Goal: Task Accomplishment & Management: Use online tool/utility

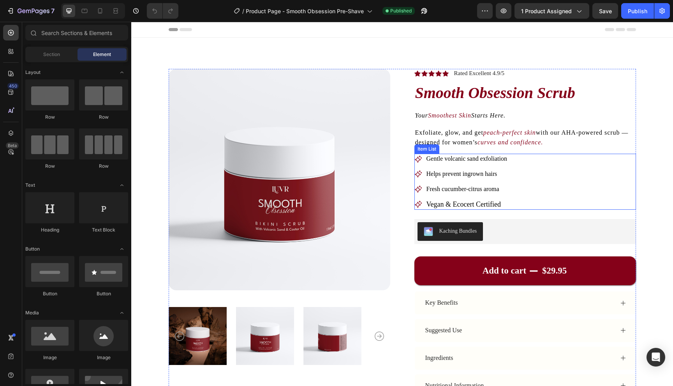
scroll to position [0, 0]
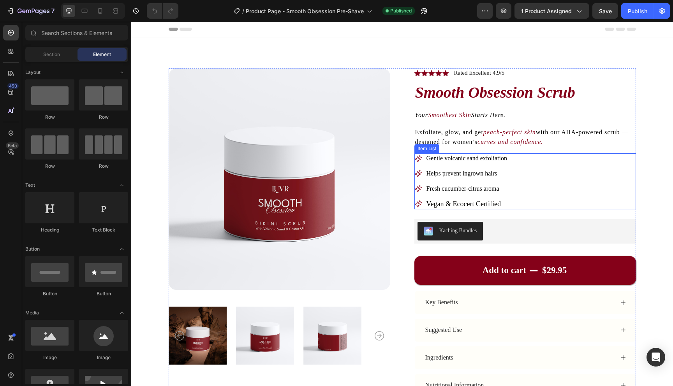
click at [463, 190] on span "Fresh cucumber-citrus aroma" at bounding box center [462, 188] width 73 height 7
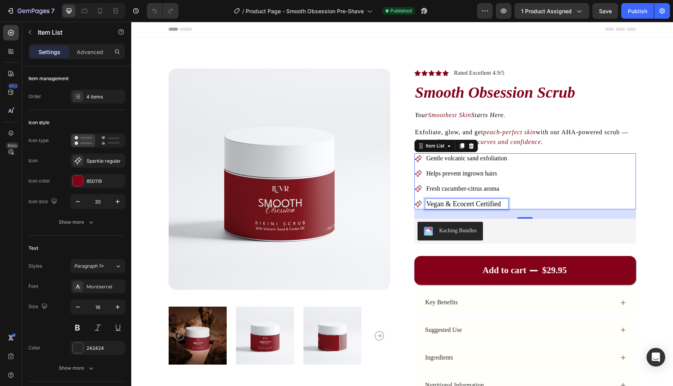
click at [461, 204] on span "Vegan & Ecocert Certified" at bounding box center [463, 204] width 74 height 8
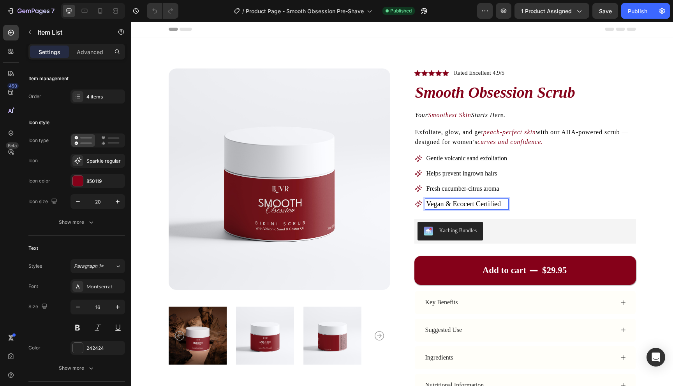
click at [437, 207] on span "Vegan & Ecocert Certified" at bounding box center [463, 204] width 74 height 8
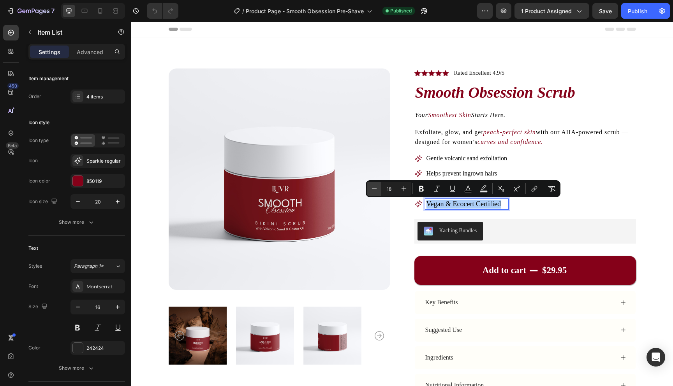
click at [372, 190] on icon "Editor contextual toolbar" at bounding box center [374, 189] width 8 height 8
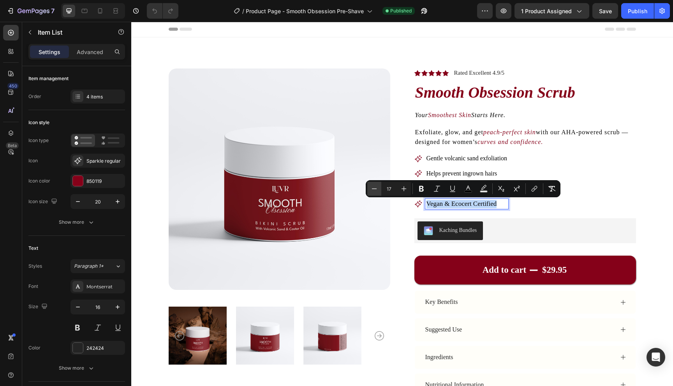
type input "16"
click at [570, 199] on div "Gentle volcanic sand exfoliation Helps prevent ingrown hairs Fresh cucumber-cit…" at bounding box center [525, 181] width 222 height 56
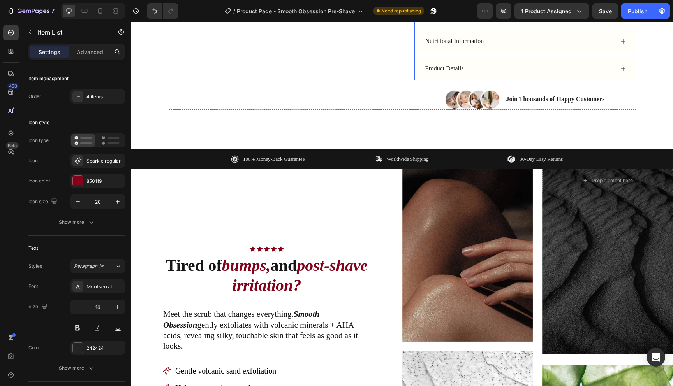
scroll to position [337, 0]
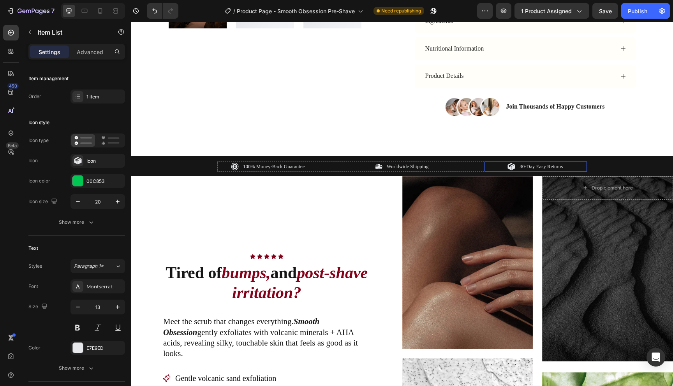
click at [526, 166] on p "30-Day Easy Returns" at bounding box center [540, 167] width 43 height 8
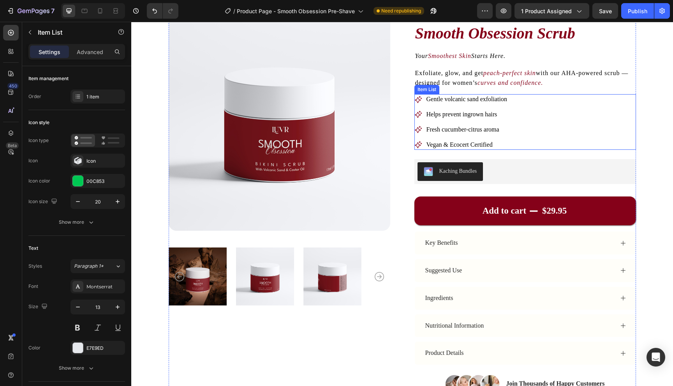
scroll to position [49, 0]
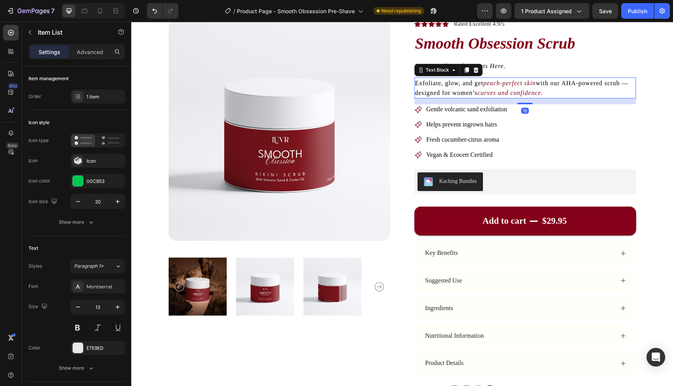
click at [483, 90] on icon "curves and confidence." at bounding box center [509, 93] width 65 height 7
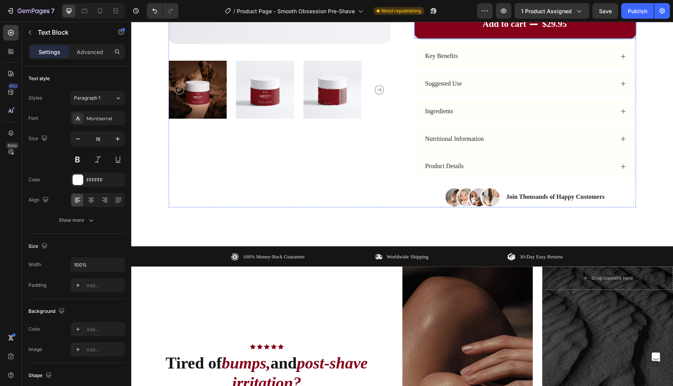
scroll to position [245, 0]
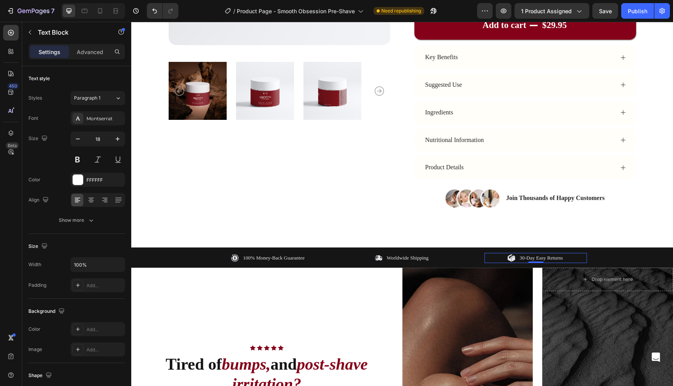
click at [496, 259] on div "30-Day Easy Returns" at bounding box center [535, 258] width 102 height 10
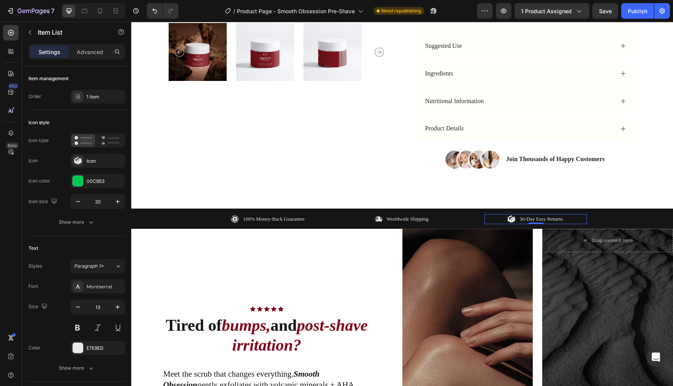
scroll to position [289, 0]
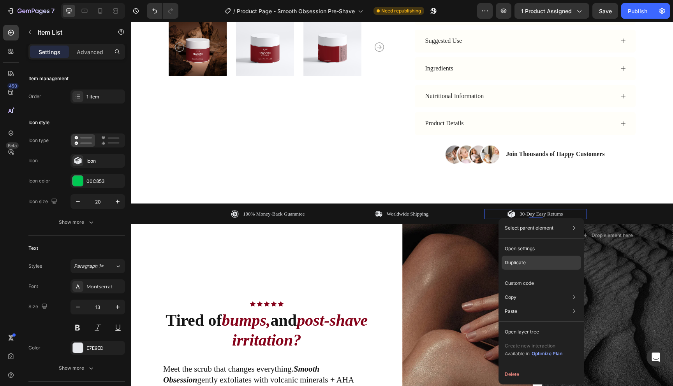
click at [515, 276] on div "Duplicate" at bounding box center [540, 283] width 79 height 14
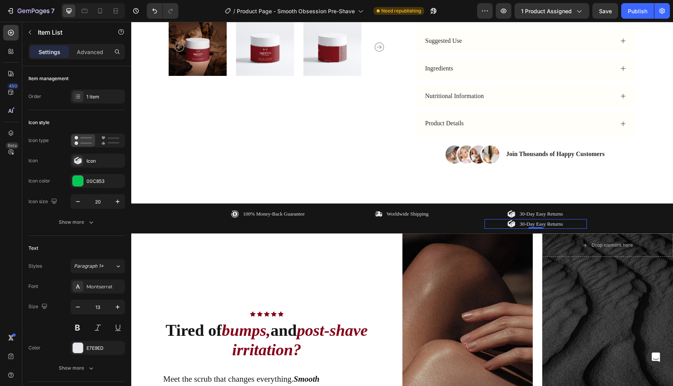
click at [499, 226] on div "30-Day Easy Returns" at bounding box center [535, 224] width 102 height 10
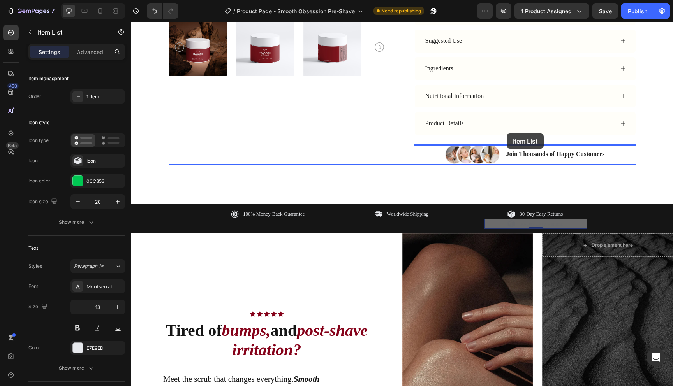
drag, startPoint x: 491, startPoint y: 227, endPoint x: 506, endPoint y: 134, distance: 94.7
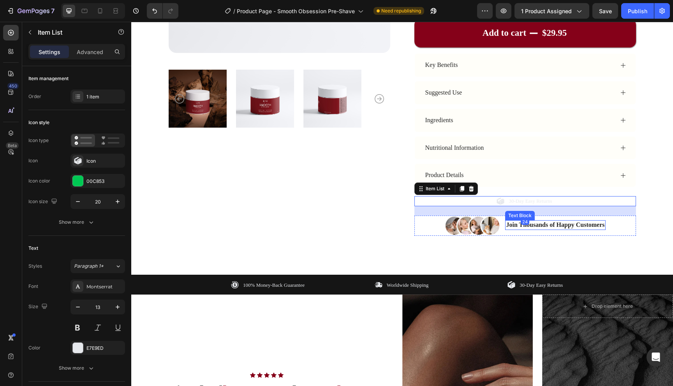
scroll to position [220, 0]
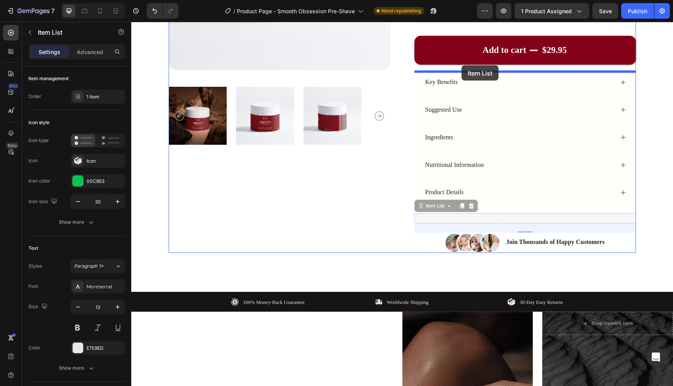
drag, startPoint x: 429, startPoint y: 206, endPoint x: 461, endPoint y: 64, distance: 145.4
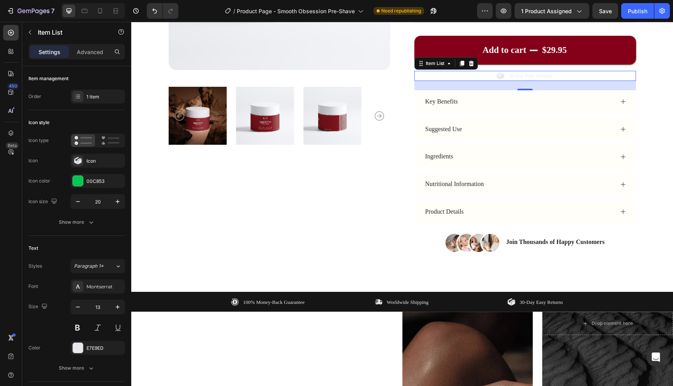
click at [514, 74] on p "30-Day Easy Returns" at bounding box center [529, 76] width 43 height 8
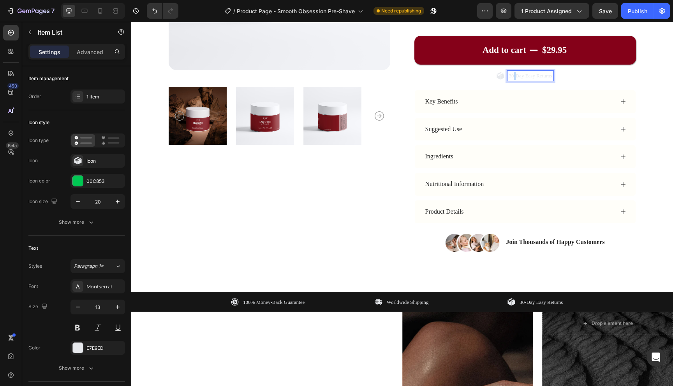
click at [514, 74] on p "30-Day Easy Returns" at bounding box center [529, 76] width 43 height 8
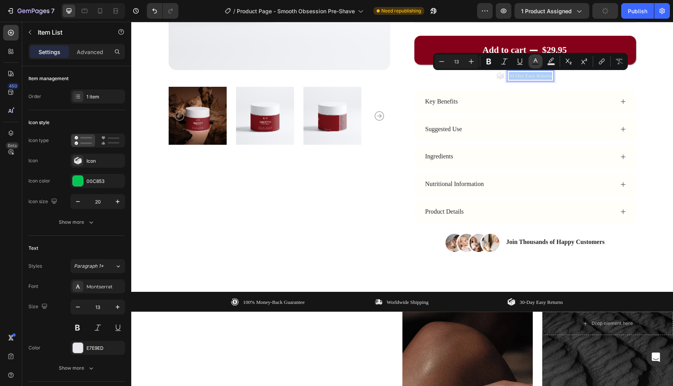
click at [534, 62] on icon "Editor contextual toolbar" at bounding box center [535, 62] width 8 height 8
type input "E7E9ED"
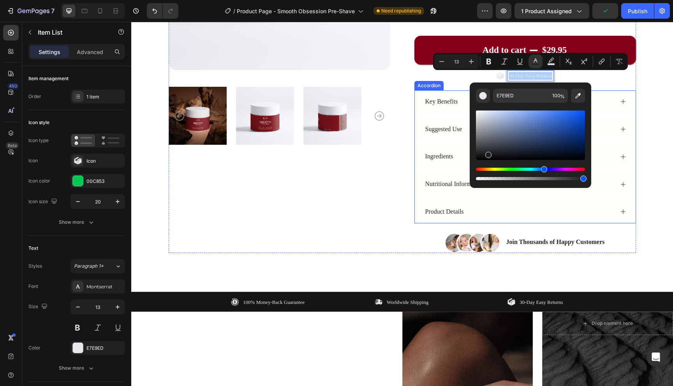
drag, startPoint x: 649, startPoint y: 147, endPoint x: 442, endPoint y: 188, distance: 210.4
type input "000000"
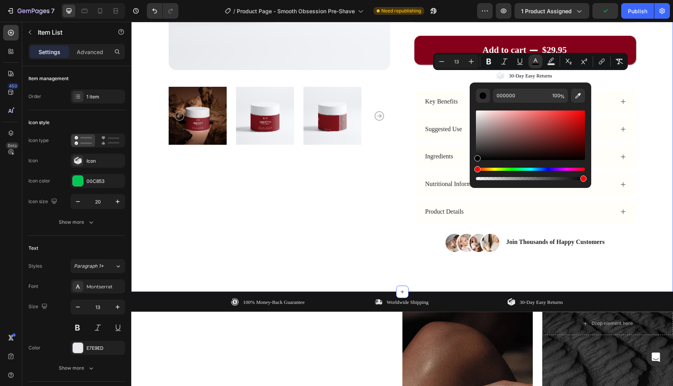
click at [646, 91] on div "Product Images Icon Icon Icon Icon Icon Icon List Rated Excellent 4.9/5 Text Bl…" at bounding box center [402, 54] width 542 height 475
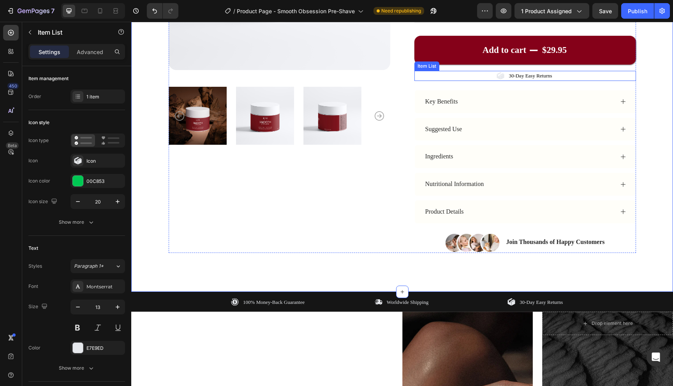
click at [501, 77] on icon at bounding box center [503, 76] width 4 height 5
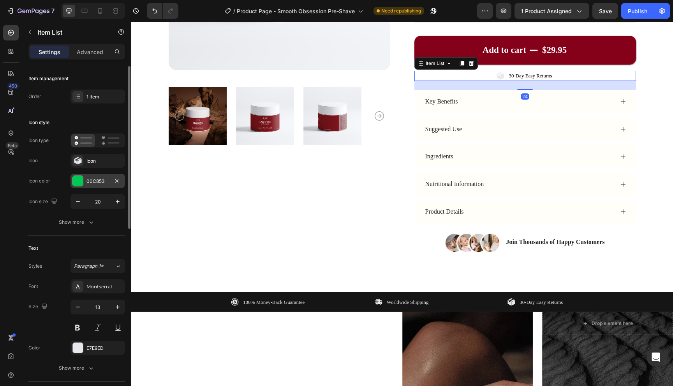
click at [81, 178] on div at bounding box center [78, 181] width 10 height 10
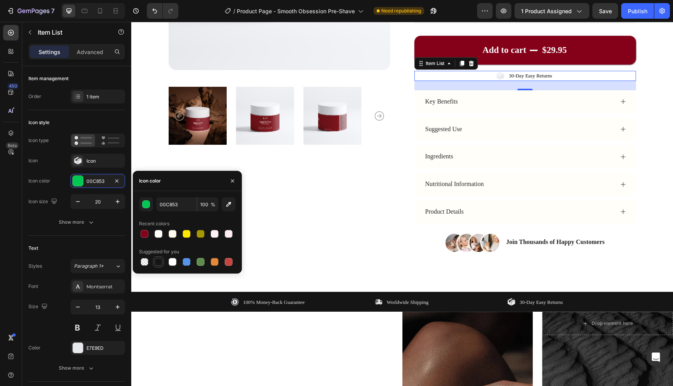
click at [157, 260] on div at bounding box center [159, 262] width 8 height 8
type input "151515"
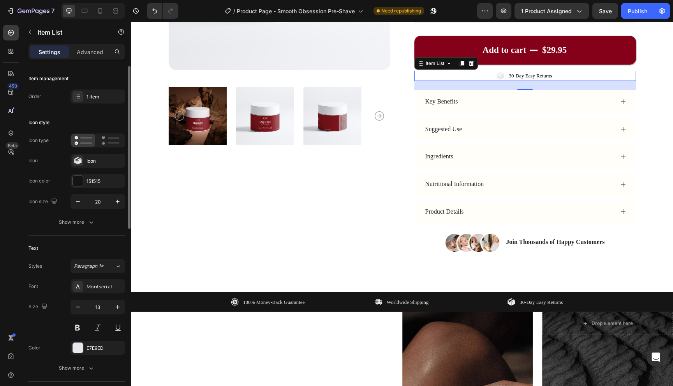
click at [48, 168] on div "Icon type Icon Icon Icon color 151515 Icon size 20" at bounding box center [76, 172] width 97 height 76
click at [84, 161] on div "Icon" at bounding box center [97, 161] width 55 height 14
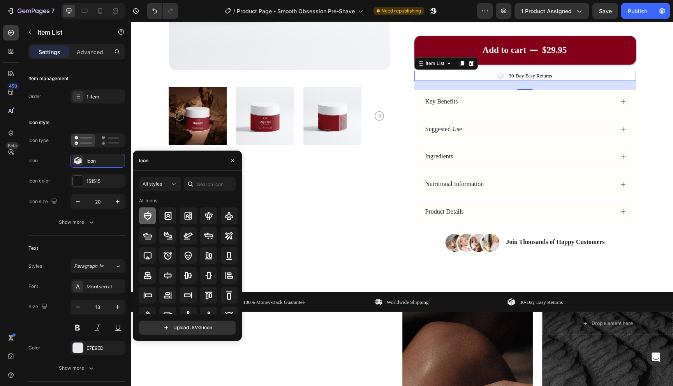
click at [150, 212] on icon at bounding box center [147, 215] width 9 height 9
click at [195, 182] on div at bounding box center [190, 184] width 12 height 14
click at [201, 182] on input "text" at bounding box center [209, 184] width 51 height 14
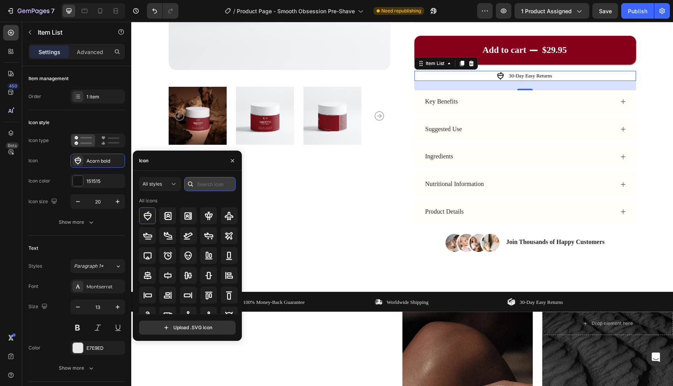
click at [202, 181] on input "text" at bounding box center [209, 184] width 51 height 14
click at [201, 180] on input "text" at bounding box center [209, 184] width 51 height 14
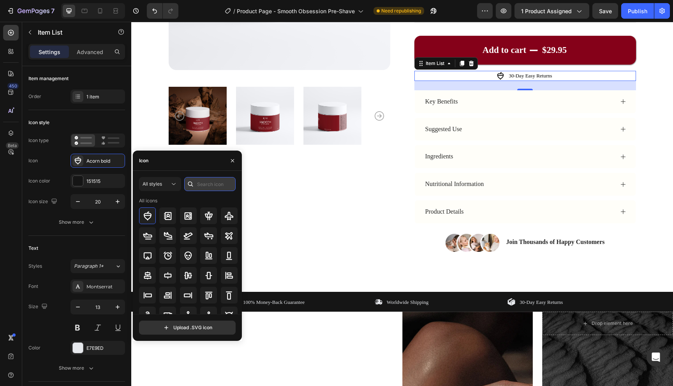
click at [201, 180] on input "text" at bounding box center [209, 184] width 51 height 14
click at [209, 187] on input "text" at bounding box center [209, 184] width 51 height 14
click at [211, 185] on input "text" at bounding box center [209, 184] width 51 height 14
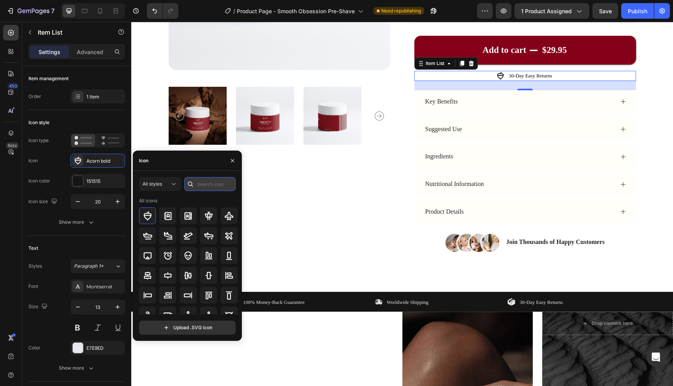
click at [212, 185] on input "text" at bounding box center [209, 184] width 51 height 14
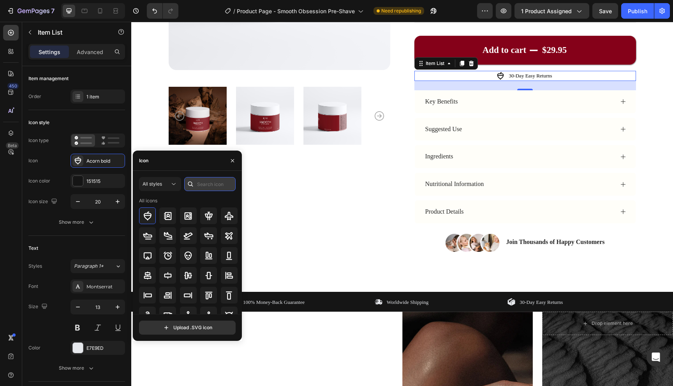
click at [212, 185] on input "text" at bounding box center [209, 184] width 51 height 14
type input "money"
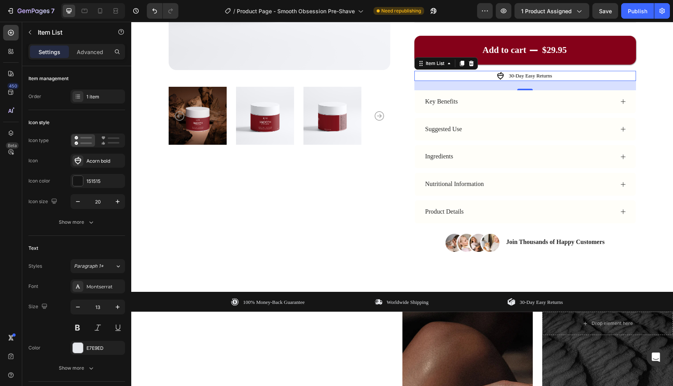
click at [492, 75] on div "30-Day Easy Returns" at bounding box center [525, 76] width 222 height 10
drag, startPoint x: 498, startPoint y: 75, endPoint x: 502, endPoint y: 74, distance: 4.8
click at [502, 74] on div "30-Day Easy Returns" at bounding box center [525, 76] width 222 height 10
click at [503, 74] on icon at bounding box center [500, 76] width 8 height 8
click at [569, 76] on div "30-Day Easy Returns" at bounding box center [525, 76] width 222 height 10
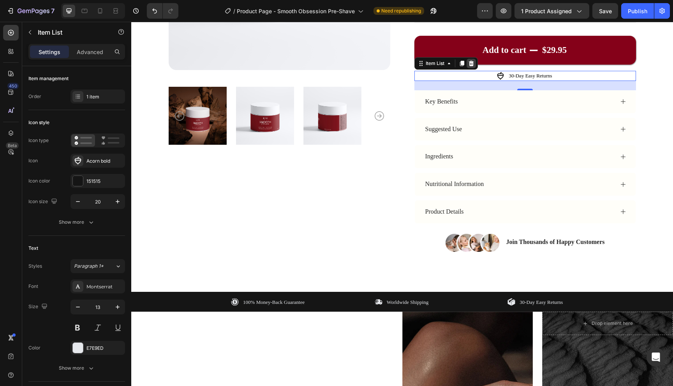
click at [473, 63] on icon at bounding box center [470, 63] width 5 height 5
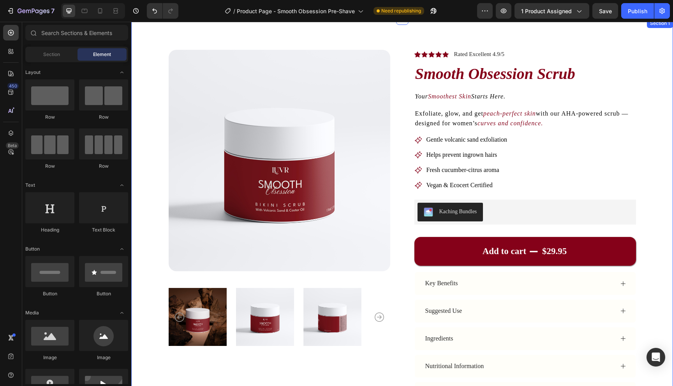
scroll to position [16, 0]
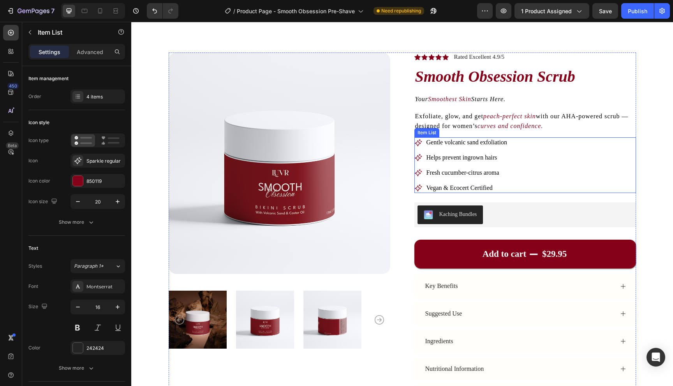
click at [487, 188] on span "Vegan & Ecocert Certified" at bounding box center [459, 188] width 66 height 7
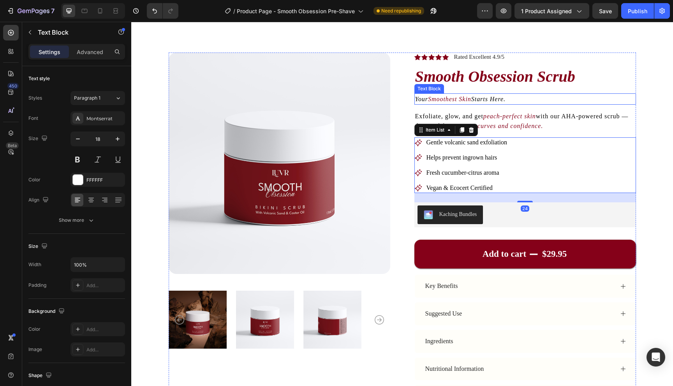
click at [495, 101] on icon "Starts Here." at bounding box center [488, 99] width 34 height 7
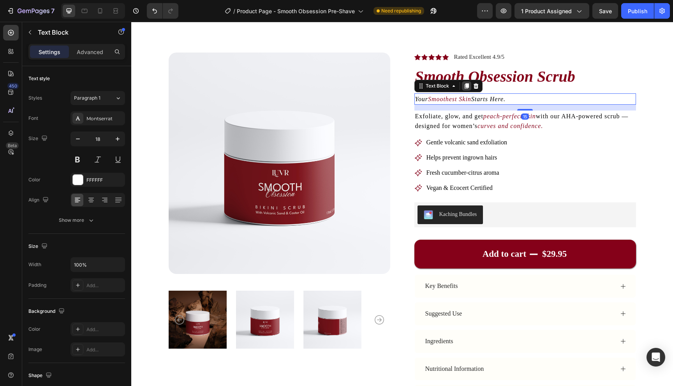
click at [465, 88] on icon at bounding box center [466, 86] width 6 height 6
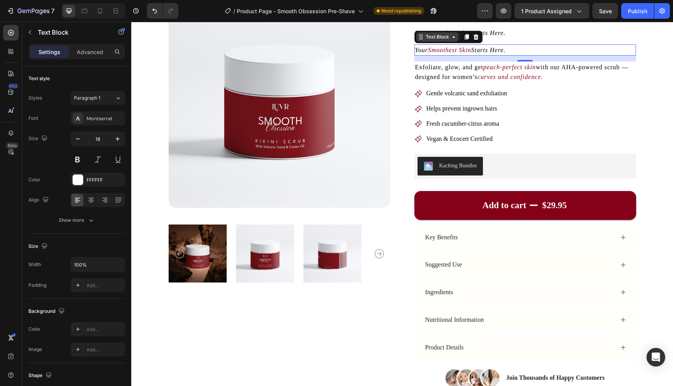
scroll to position [83, 0]
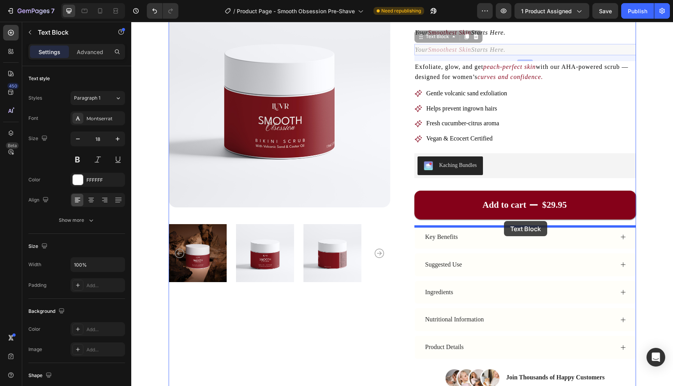
drag, startPoint x: 432, startPoint y: 38, endPoint x: 504, endPoint y: 221, distance: 196.6
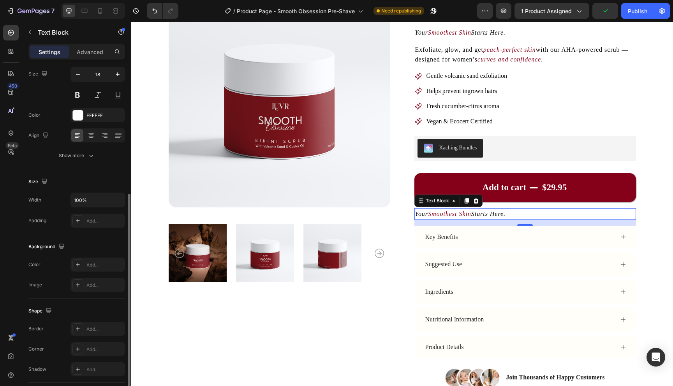
scroll to position [28, 0]
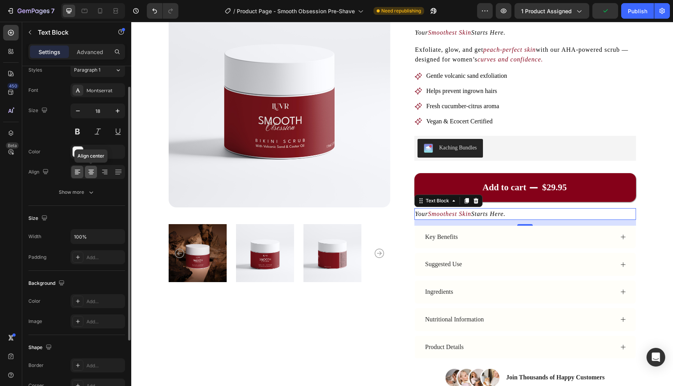
click at [90, 175] on icon at bounding box center [91, 172] width 8 height 8
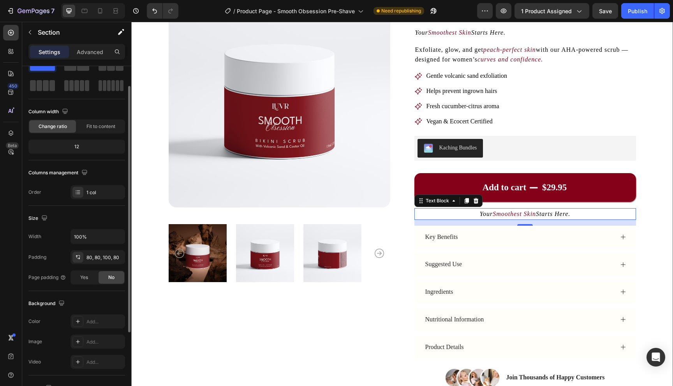
click at [654, 206] on div "Product Images Icon Icon Icon Icon Icon Icon List Rated Excellent 4.9/5 Text Bl…" at bounding box center [402, 191] width 542 height 472
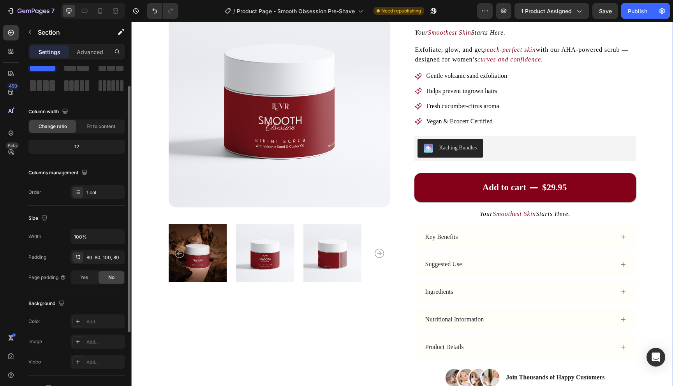
scroll to position [0, 0]
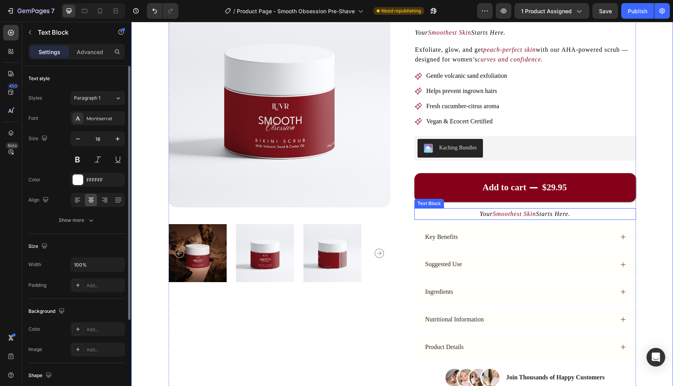
click at [526, 211] on icon "Smoothest Skin" at bounding box center [513, 214] width 43 height 7
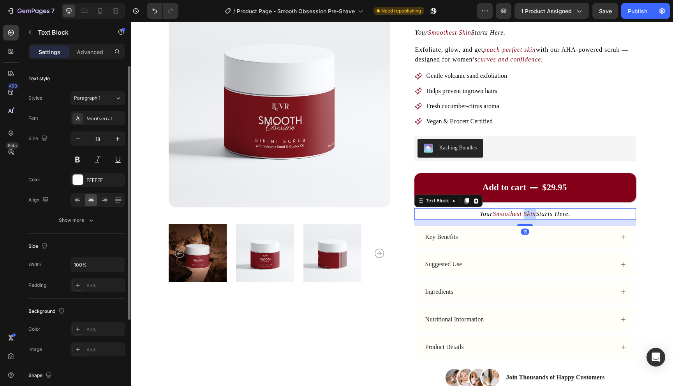
click at [526, 211] on icon "Smoothest Skin" at bounding box center [513, 214] width 43 height 7
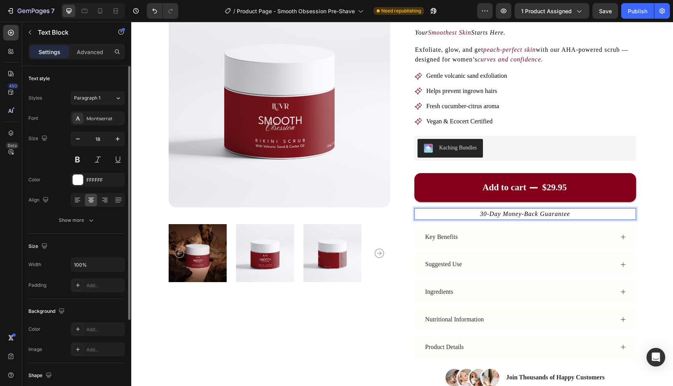
click at [571, 213] on p "30-Day Money-Back Guarantee" at bounding box center [525, 214] width 220 height 10
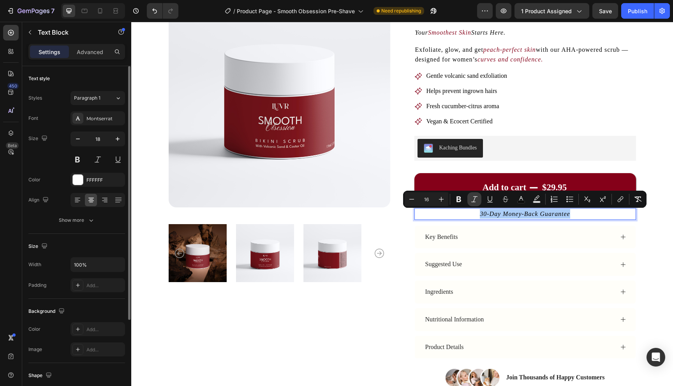
click at [477, 201] on icon "Editor contextual toolbar" at bounding box center [474, 199] width 8 height 8
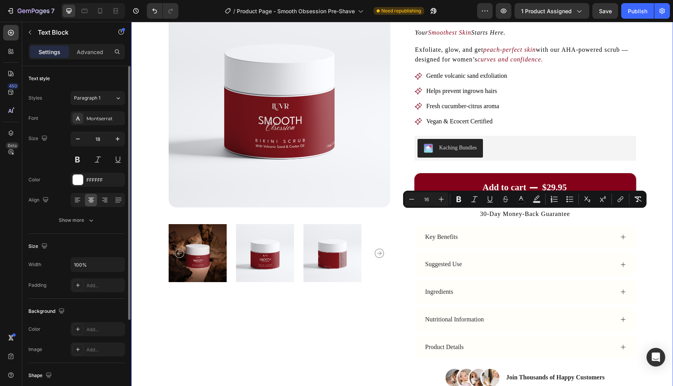
click at [653, 212] on div "Product Images Icon Icon Icon Icon Icon Icon List Rated Excellent 4.9/5 Text Bl…" at bounding box center [402, 191] width 542 height 472
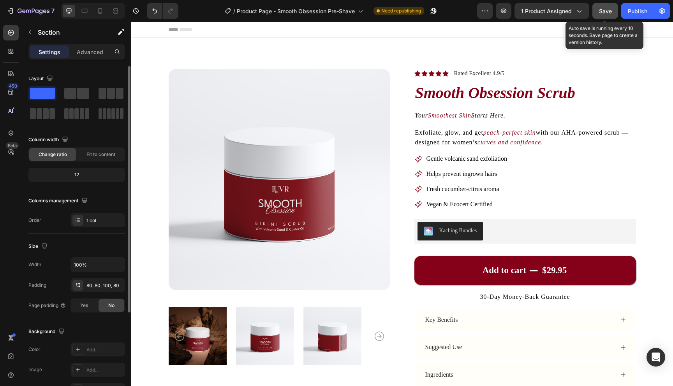
click at [603, 10] on span "Save" at bounding box center [605, 11] width 13 height 7
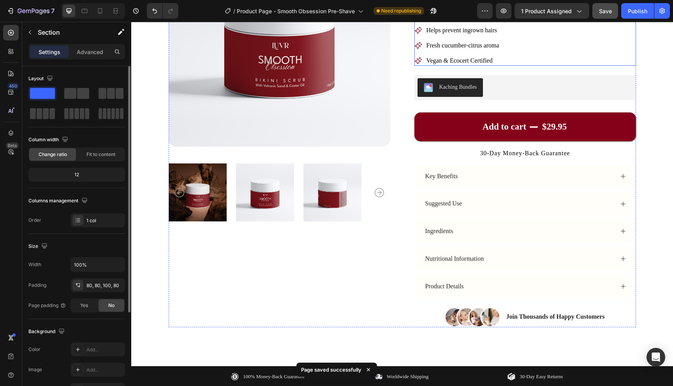
scroll to position [144, 0]
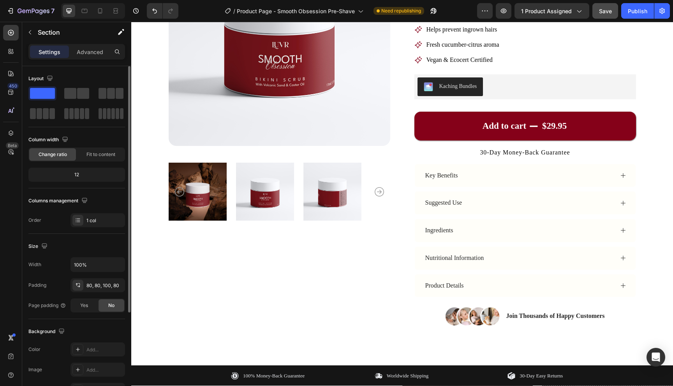
click at [639, 186] on div "Product Images Icon Icon Icon Icon Icon Icon List Rated Excellent 4.9/5 Text Bl…" at bounding box center [401, 125] width 479 height 402
click at [610, 4] on button "Save" at bounding box center [605, 11] width 26 height 16
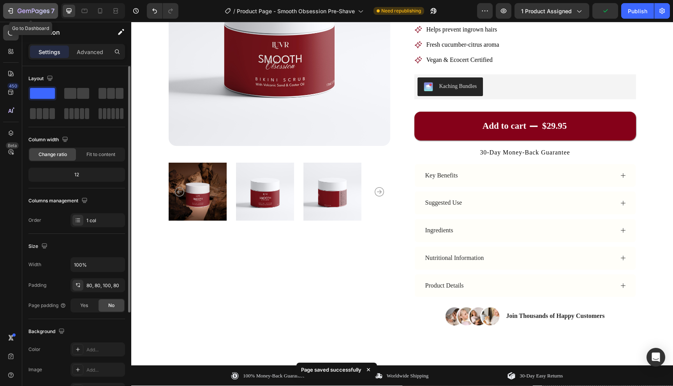
click at [19, 11] on icon "button" at bounding box center [34, 11] width 32 height 7
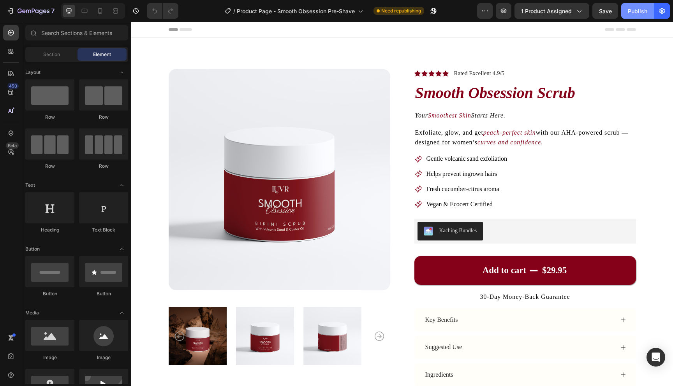
click at [636, 13] on div "Publish" at bounding box center [637, 11] width 19 height 8
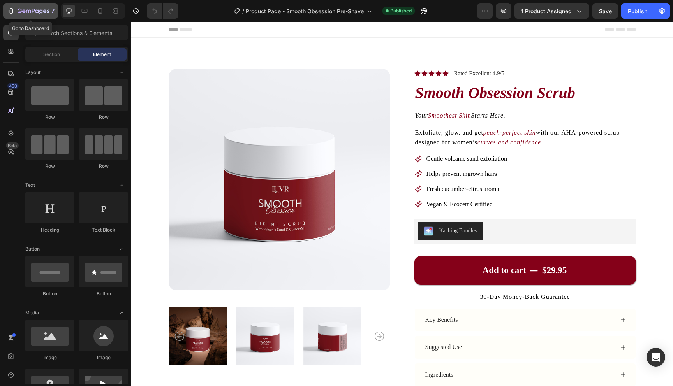
click at [4, 13] on button "7" at bounding box center [30, 11] width 55 height 16
